Goal: Contribute content

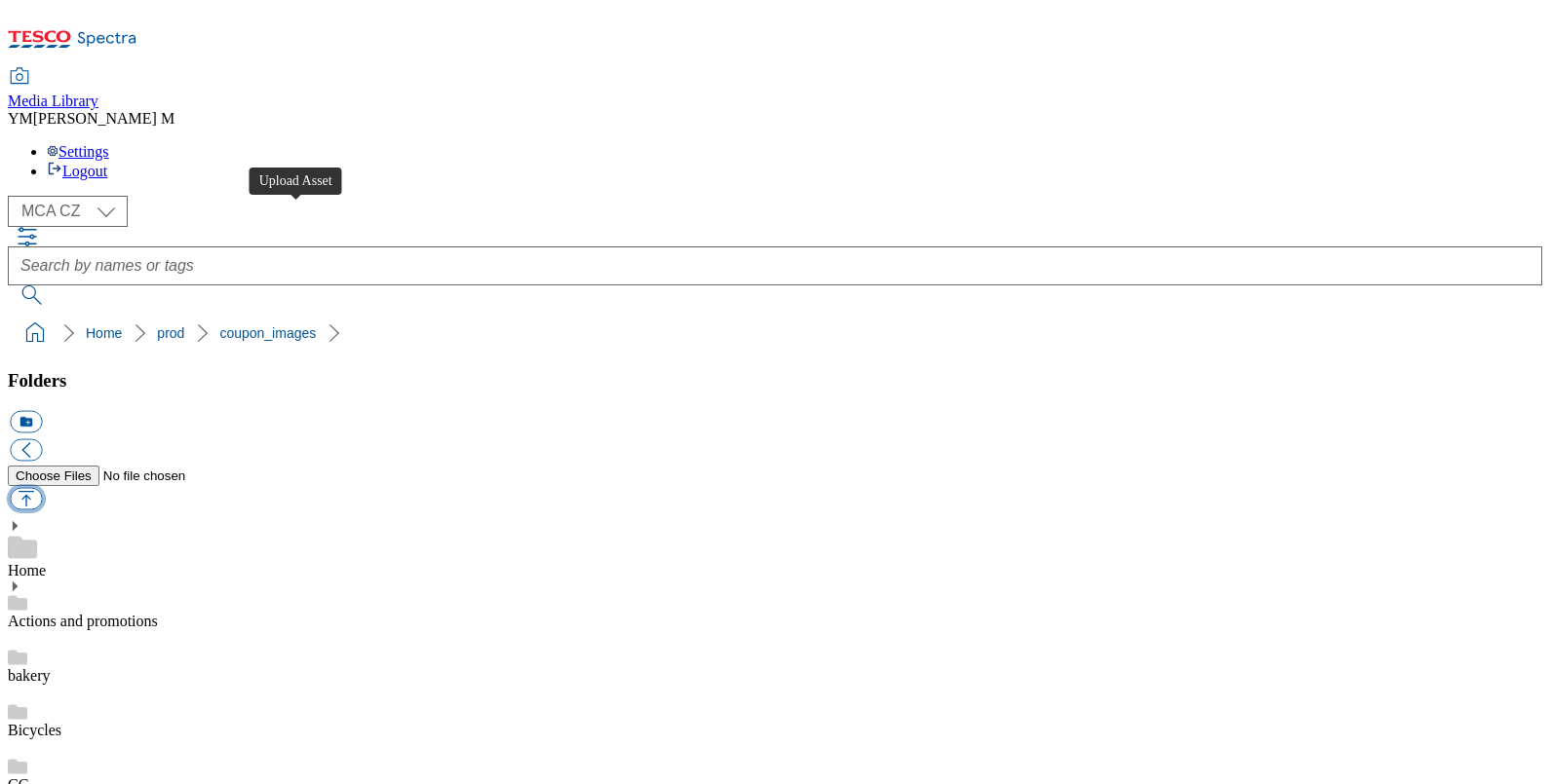
click at [41, 488] on button "button" at bounding box center [26, 499] width 33 height 23
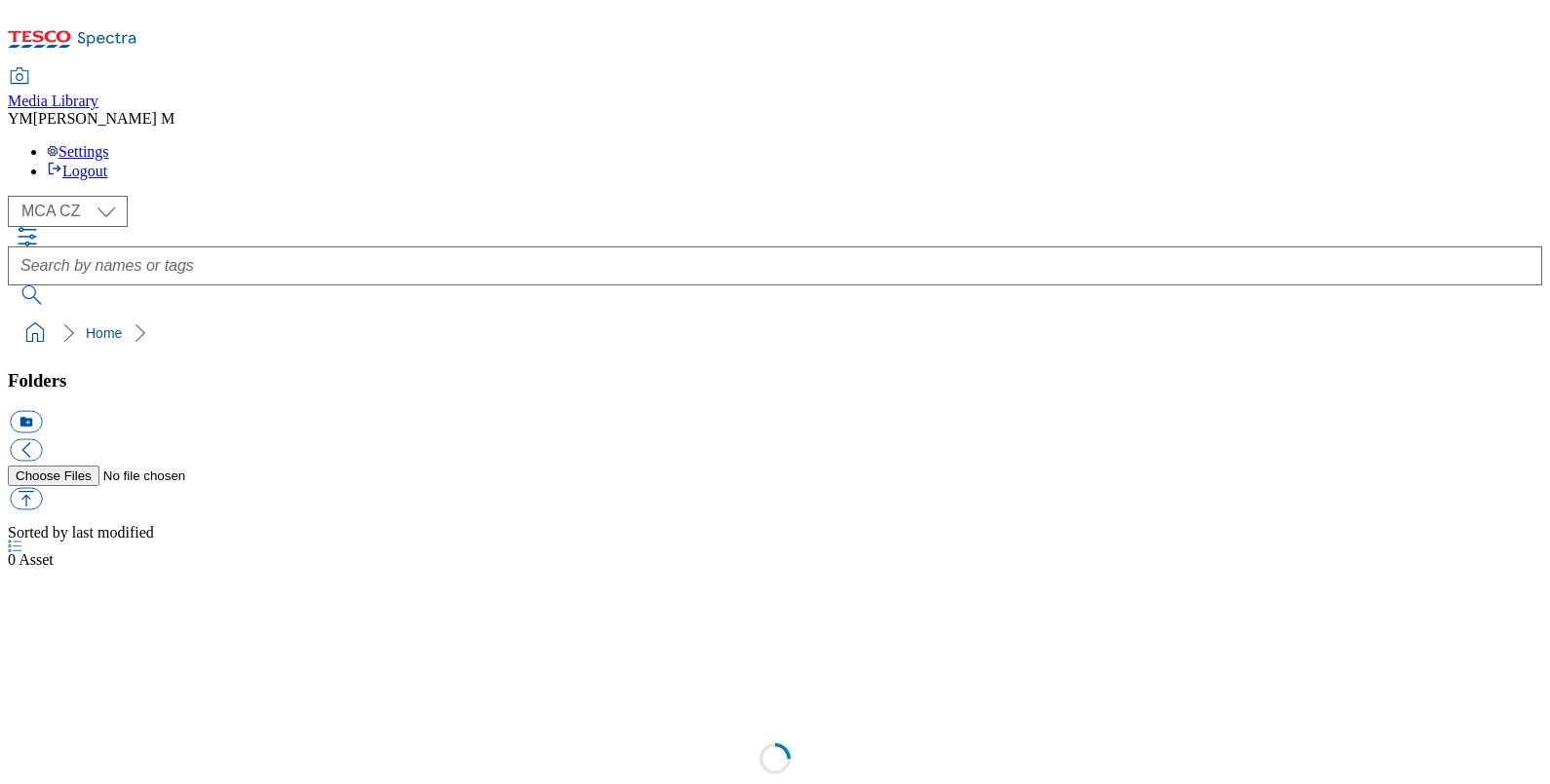
select select "flare-mca-cz"
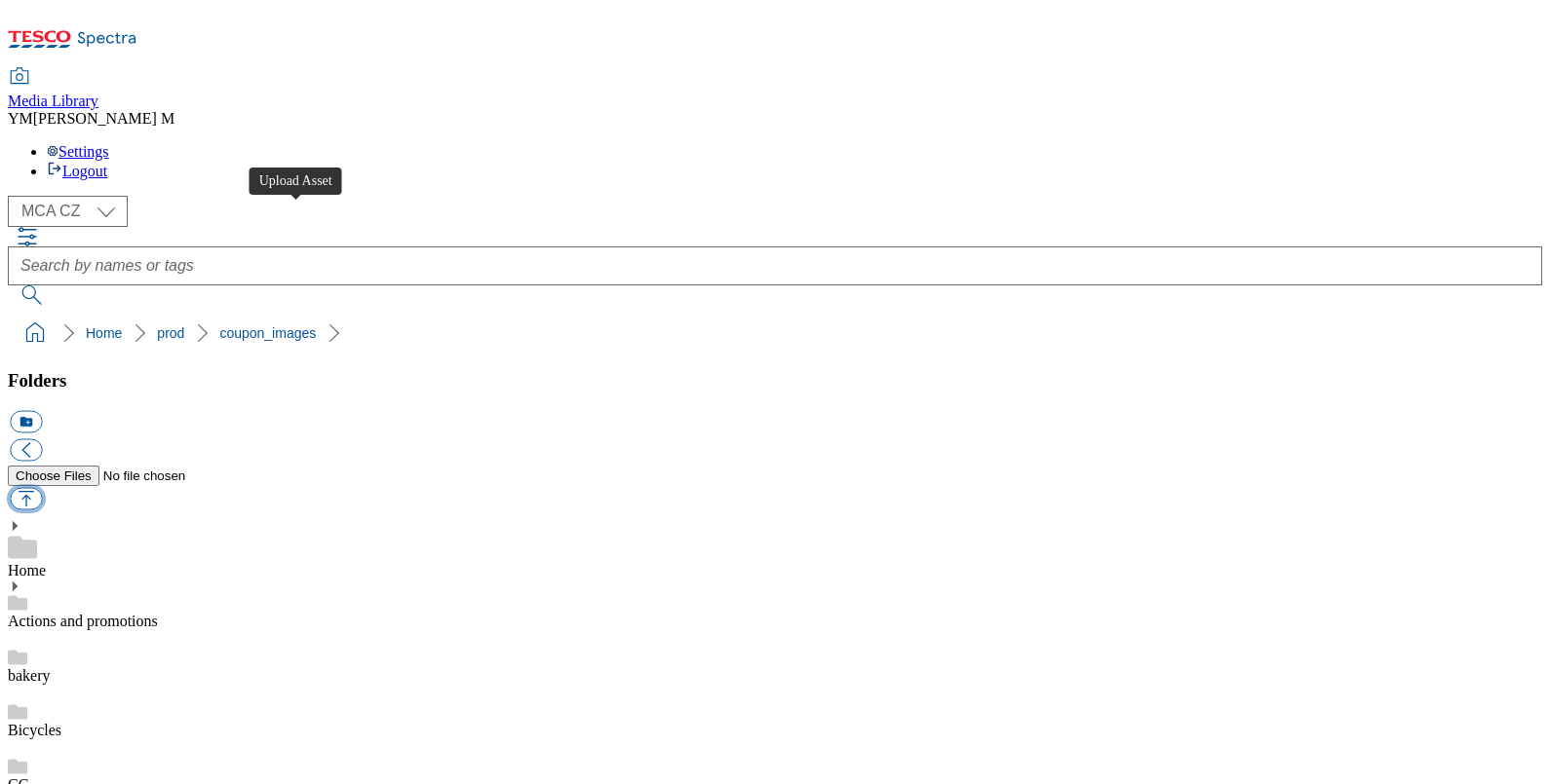
click at [41, 488] on button "button" at bounding box center [26, 499] width 33 height 23
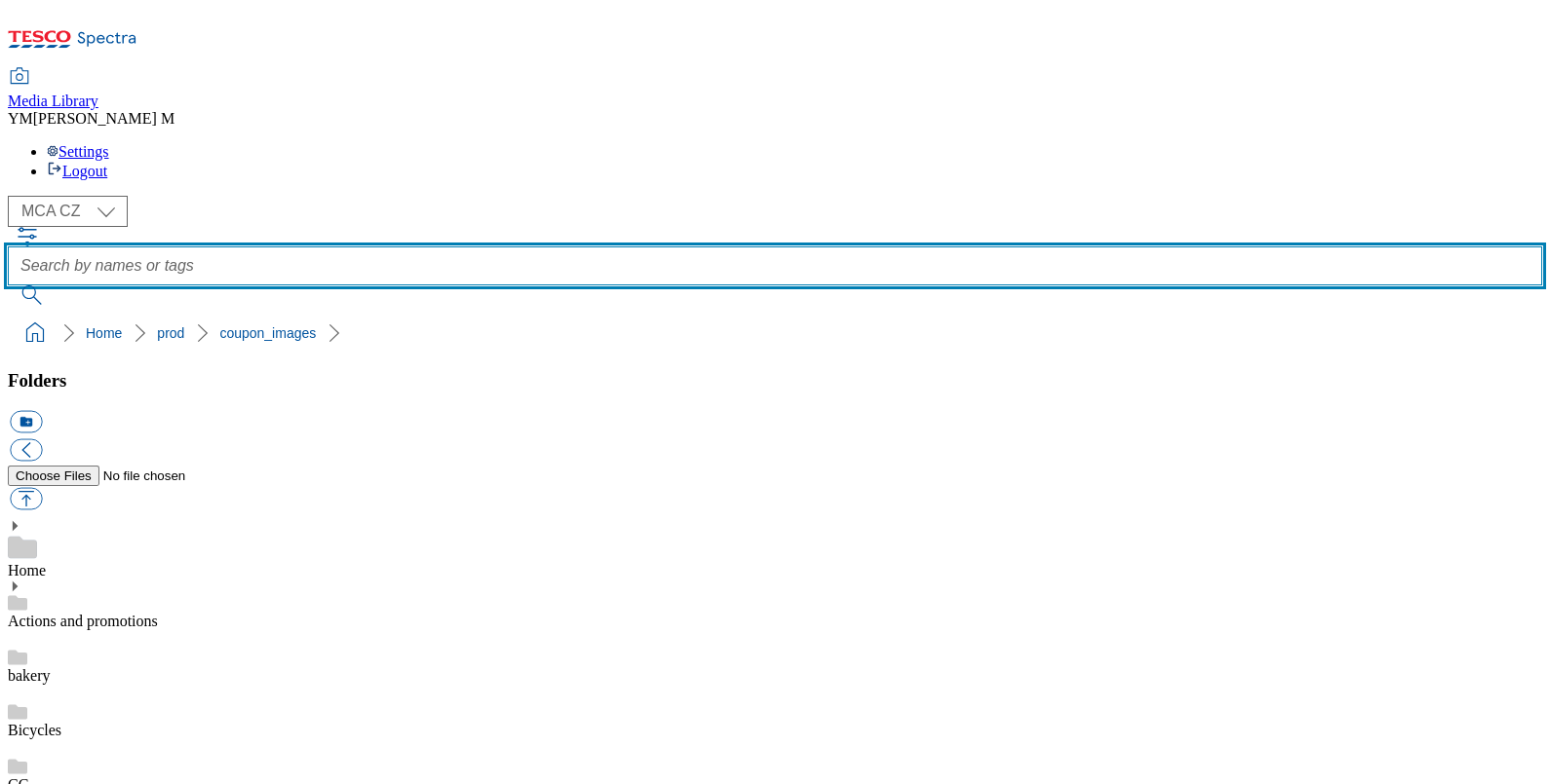
click at [642, 247] on input "text" at bounding box center [775, 266] width 1534 height 39
type input "S33"
click at [8, 285] on button "submit" at bounding box center [33, 295] width 50 height 20
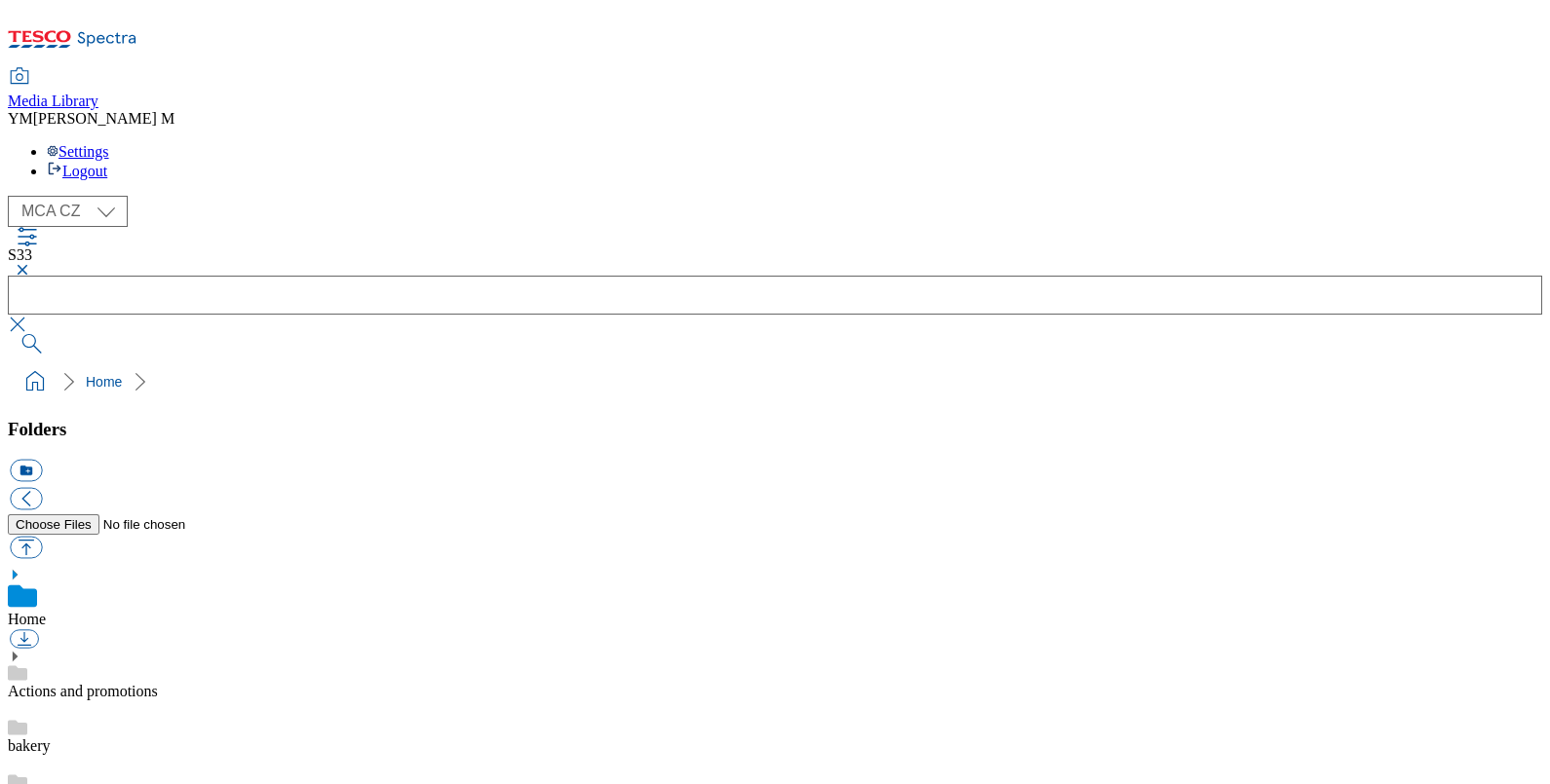
click at [32, 264] on button "button" at bounding box center [20, 270] width 24 height 12
